Goal: Transaction & Acquisition: Book appointment/travel/reservation

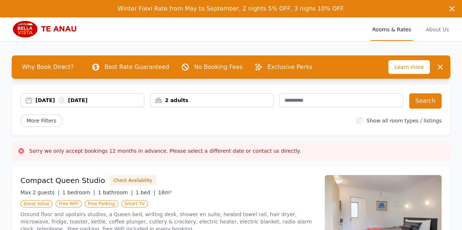
click at [106, 97] on div "[DATE] [DATE]" at bounding box center [89, 100] width 108 height 7
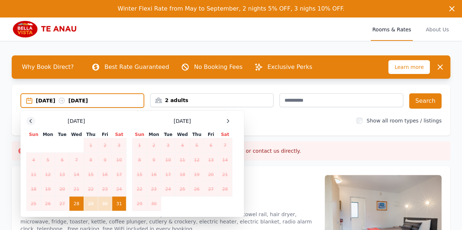
click at [27, 119] on div at bounding box center [30, 121] width 9 height 9
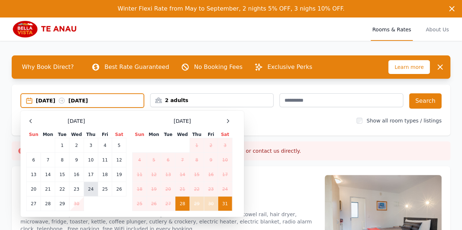
click at [96, 186] on td "24" at bounding box center [91, 189] width 14 height 15
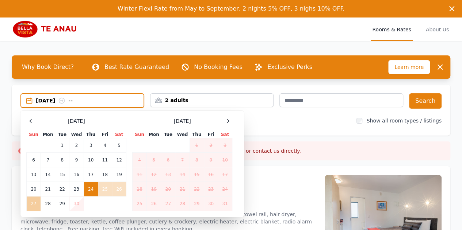
click at [29, 203] on td "27" at bounding box center [34, 204] width 14 height 15
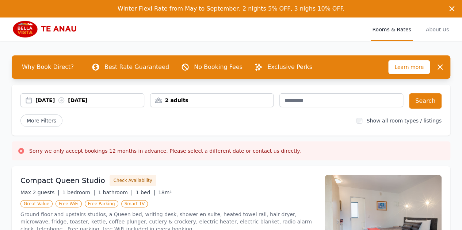
click at [258, 103] on div "2 adults" at bounding box center [211, 100] width 123 height 7
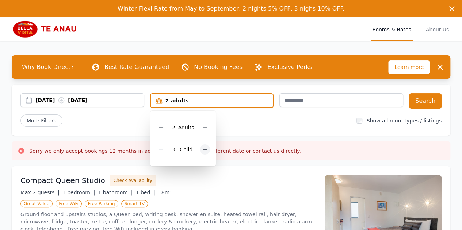
click at [202, 153] on div at bounding box center [205, 150] width 10 height 10
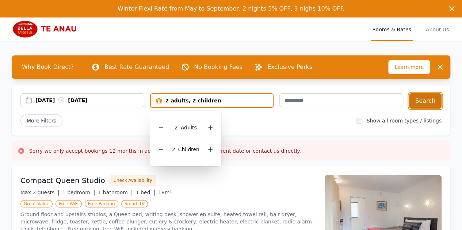
click at [435, 95] on button "Search" at bounding box center [425, 101] width 33 height 15
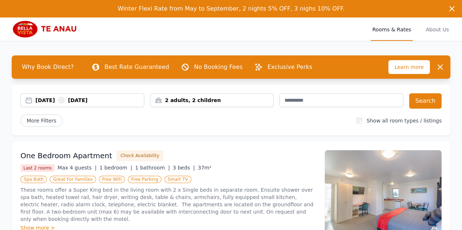
click at [450, 139] on div "Why Book Direct? Best Rate Guaranteed No Booking Fees Exclusive Perks Learn mor…" at bounding box center [231, 218] width 462 height 354
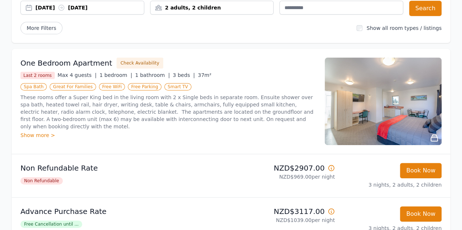
scroll to position [102, 0]
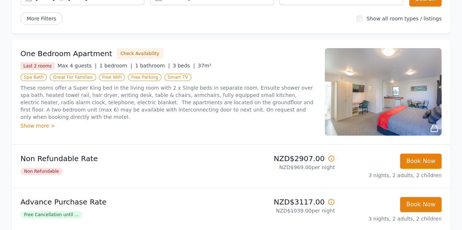
click at [348, 103] on img at bounding box center [383, 92] width 117 height 88
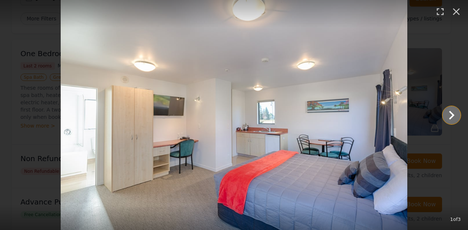
click at [446, 117] on icon "Show slide 2 of 3" at bounding box center [451, 116] width 18 height 18
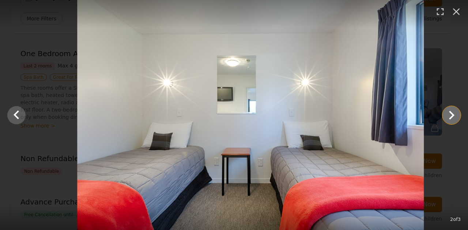
click at [446, 117] on icon "Show slide 3 of 3" at bounding box center [451, 116] width 18 height 18
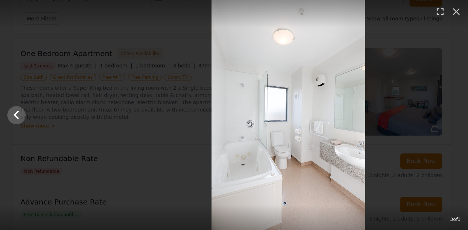
click at [446, 117] on div at bounding box center [288, 115] width 468 height 230
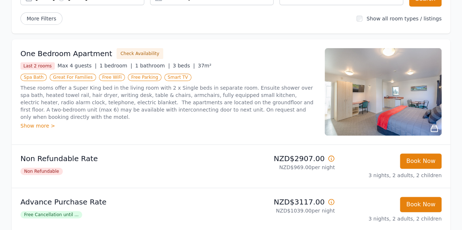
click at [446, 117] on div at bounding box center [231, 115] width 462 height 230
click at [405, 88] on img at bounding box center [383, 92] width 117 height 88
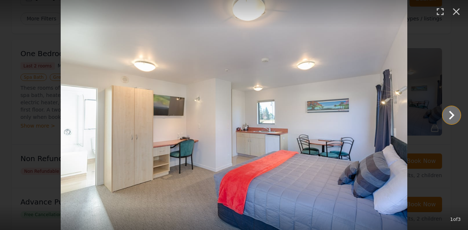
click at [448, 114] on icon "Show slide 2 of 3" at bounding box center [451, 116] width 18 height 18
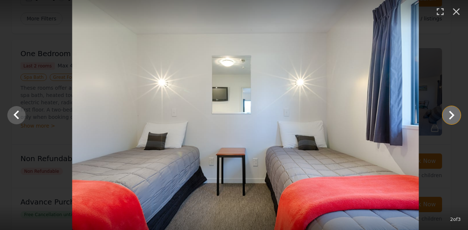
click at [448, 116] on icon "Show slide 3 of 3" at bounding box center [451, 116] width 18 height 18
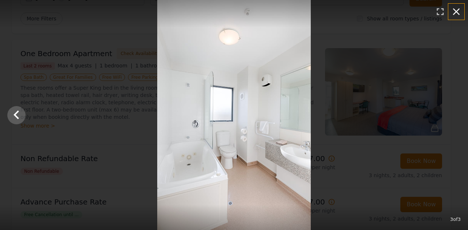
click at [459, 9] on icon "button" at bounding box center [456, 12] width 12 height 12
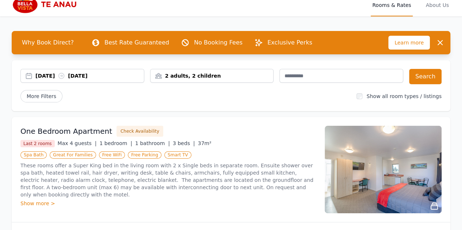
scroll to position [0, 0]
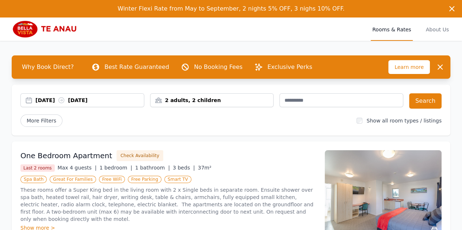
click at [29, 25] on img at bounding box center [47, 29] width 70 height 18
